Goal: Information Seeking & Learning: Learn about a topic

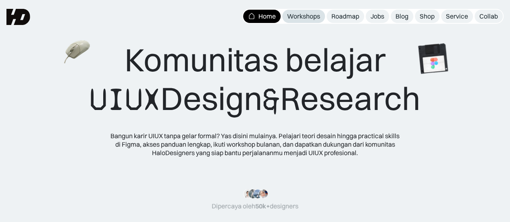
click at [251, 17] on div "Workshops" at bounding box center [303, 16] width 33 height 8
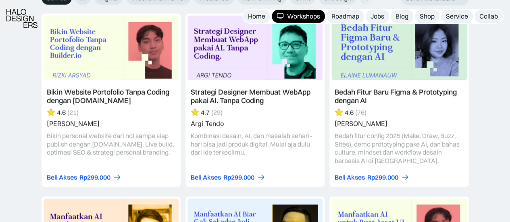
scroll to position [958, 0]
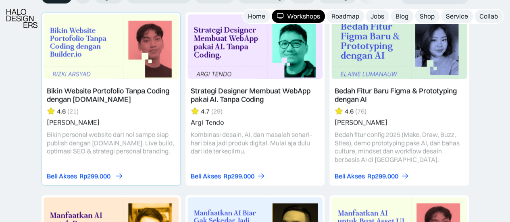
click at [87, 177] on div "Rp299.000" at bounding box center [94, 176] width 31 height 8
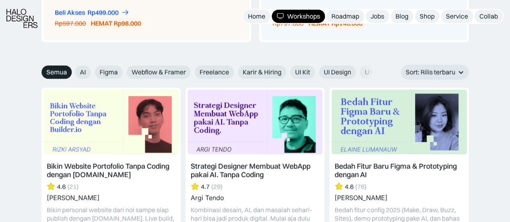
scroll to position [963, 0]
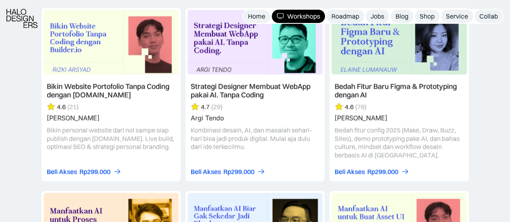
click at [215, 114] on link at bounding box center [254, 94] width 139 height 173
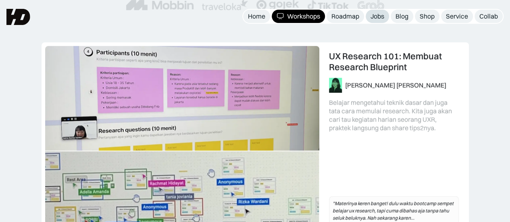
scroll to position [0, 0]
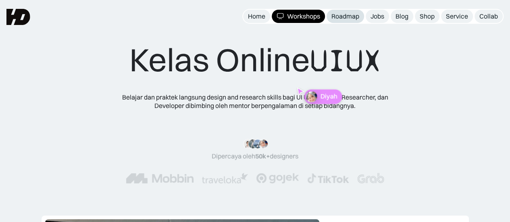
click at [345, 18] on div "Roadmap" at bounding box center [345, 16] width 28 height 8
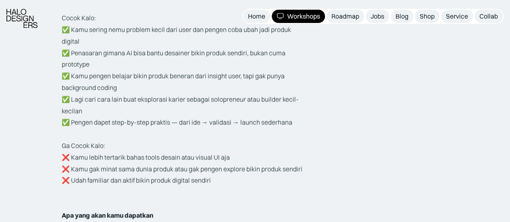
scroll to position [1495, 0]
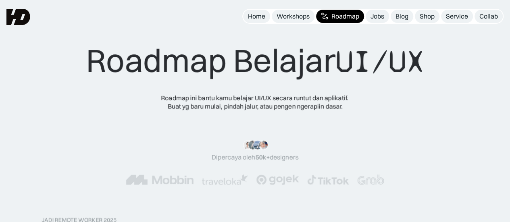
click at [381, 16] on div "Jobs" at bounding box center [377, 16] width 14 height 8
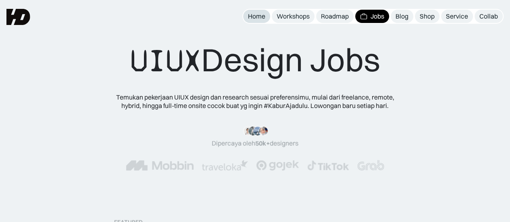
click at [264, 14] on link "Home" at bounding box center [256, 16] width 27 height 13
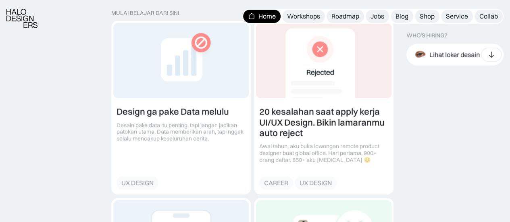
scroll to position [904, 0]
